Goal: Find contact information: Find contact information

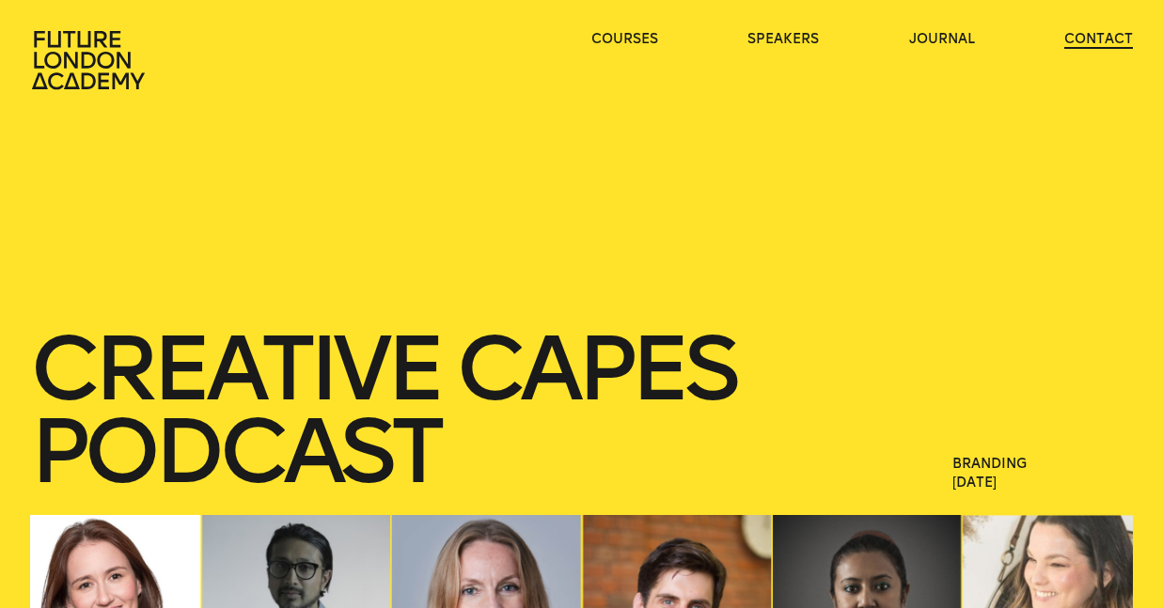
click at [1080, 47] on link "contact" at bounding box center [1098, 39] width 69 height 19
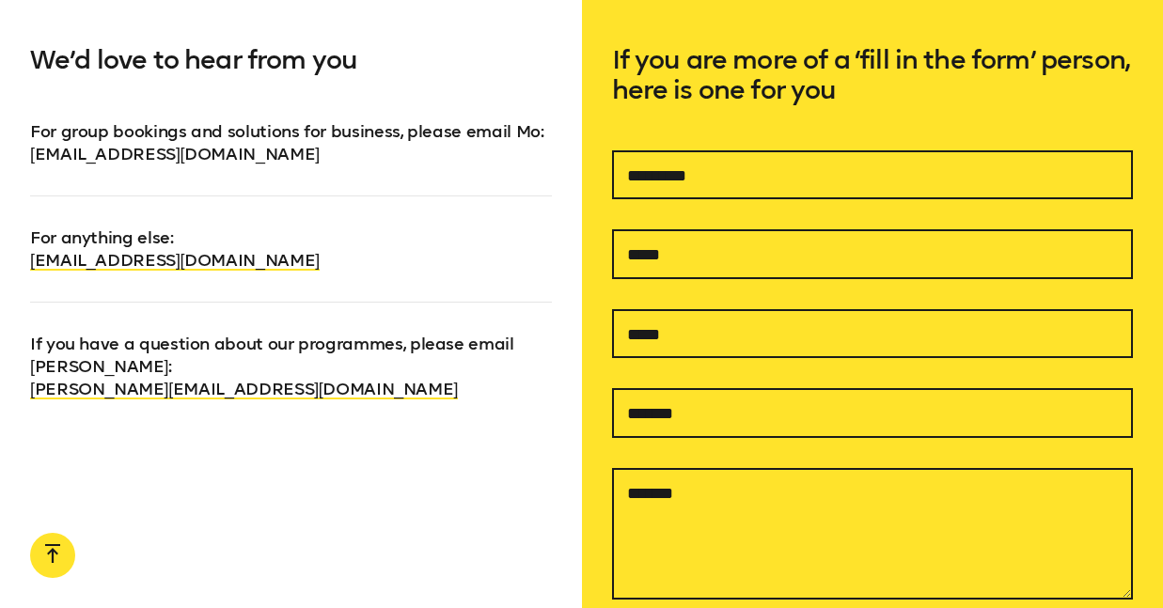
scroll to position [1166, 0]
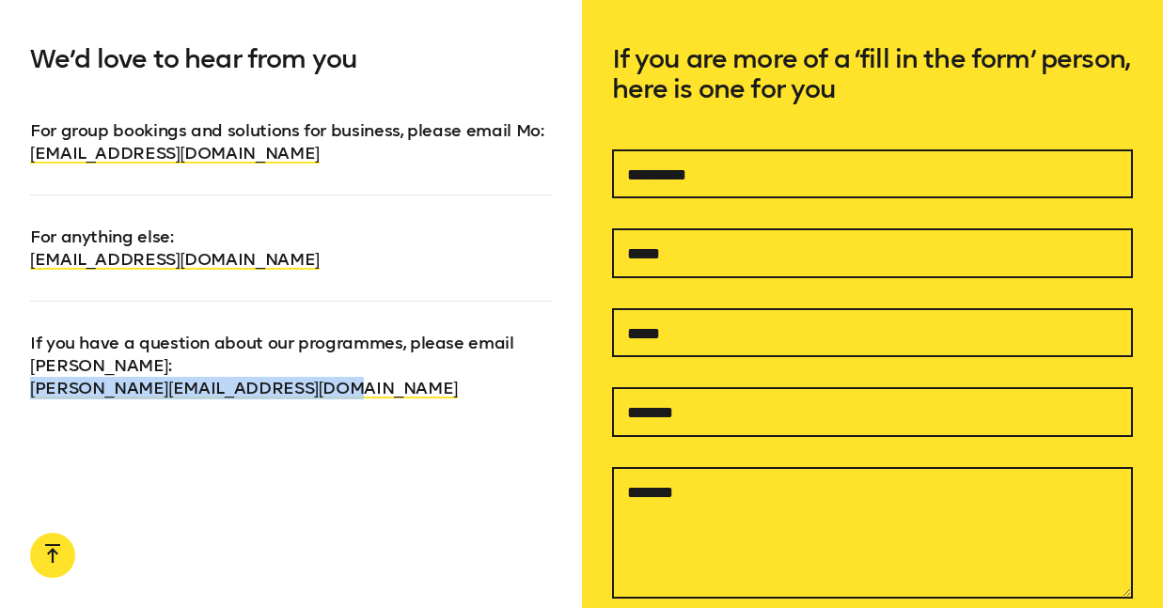
drag, startPoint x: 332, startPoint y: 389, endPoint x: 23, endPoint y: 385, distance: 309.3
click at [23, 385] on div "We’d love to hear from you For group bookings and solutions for business, pleas…" at bounding box center [291, 435] width 582 height 902
copy link "[PERSON_NAME][EMAIL_ADDRESS][DOMAIN_NAME]"
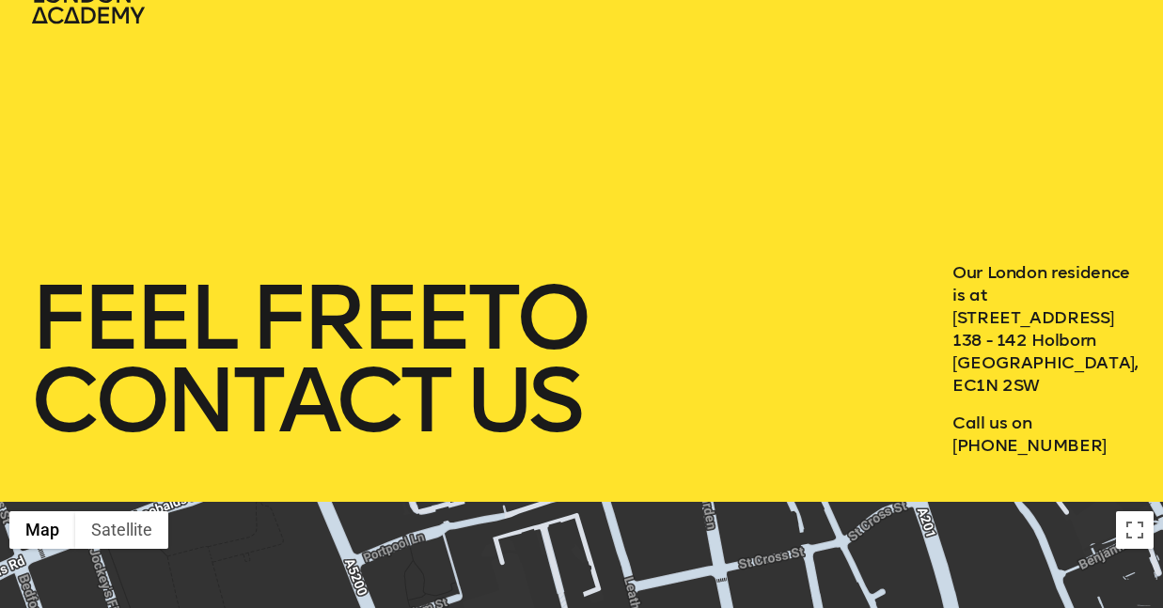
scroll to position [0, 0]
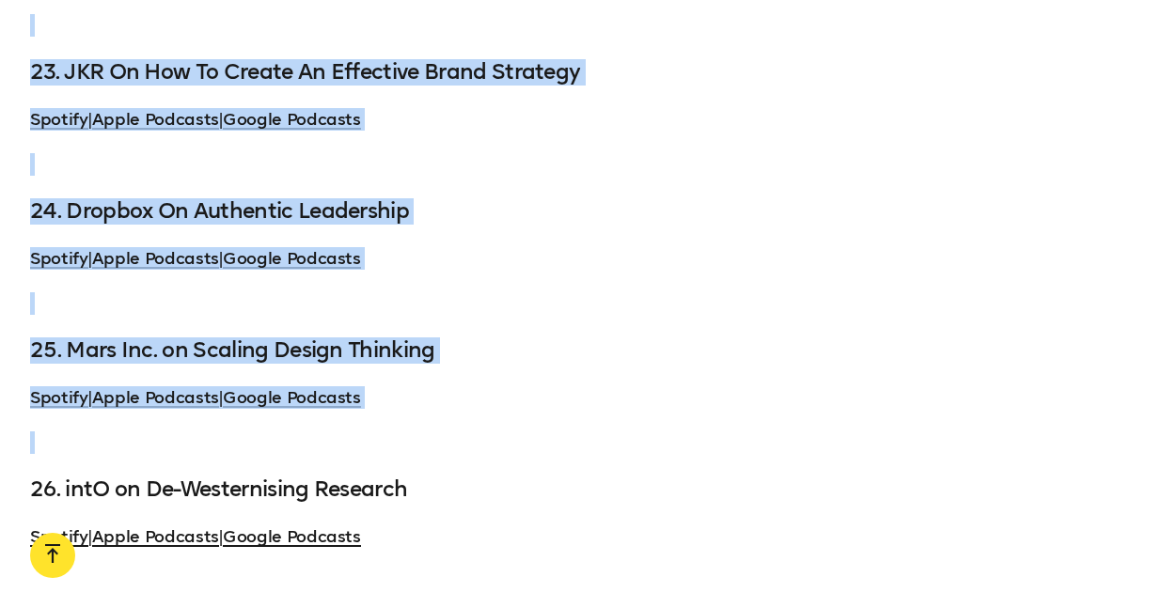
scroll to position [6704, 0]
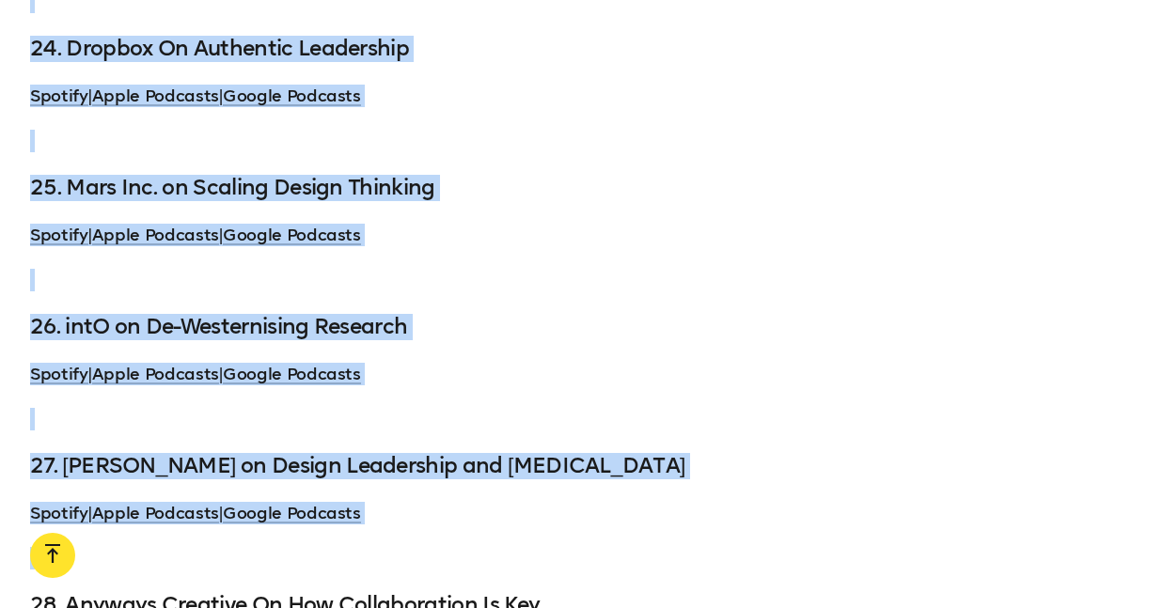
drag, startPoint x: 36, startPoint y: 136, endPoint x: 739, endPoint y: 496, distance: 790.0
copy div "Loremips Dolor Sitamet Co Adipis Elitse Doeiusm Tempor in utlabor etdoloremagna…"
